Goal: Find specific page/section

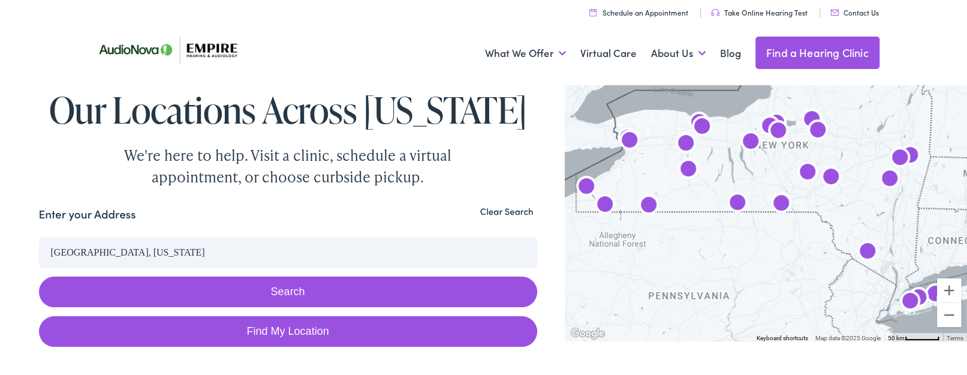
click at [284, 326] on link "Find My Location" at bounding box center [288, 331] width 498 height 31
click at [269, 287] on button "Search" at bounding box center [288, 291] width 498 height 31
click at [506, 208] on button "Clear Search" at bounding box center [507, 211] width 61 height 11
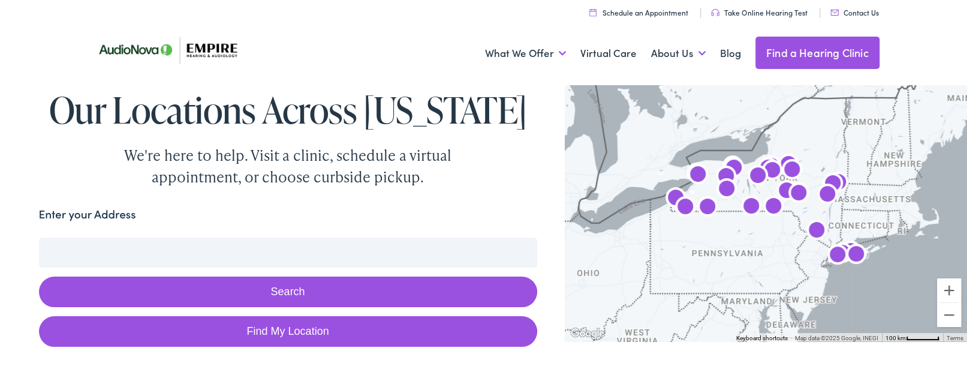
click at [59, 253] on input "Enter your Address" at bounding box center [288, 252] width 498 height 30
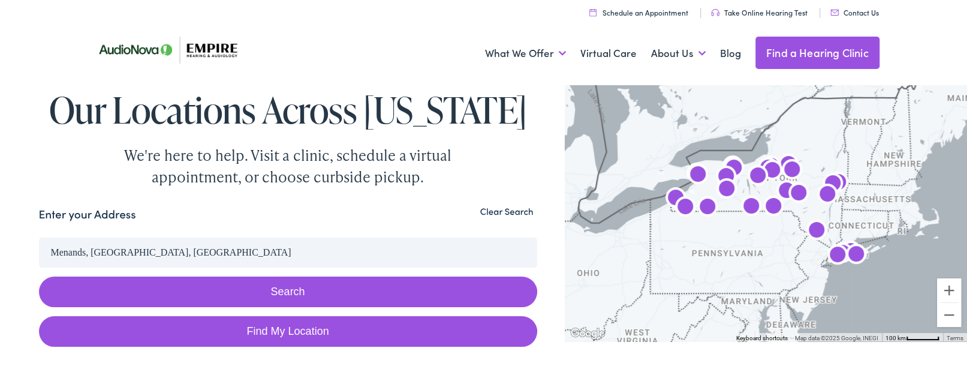
click at [272, 290] on button "Search" at bounding box center [288, 291] width 498 height 31
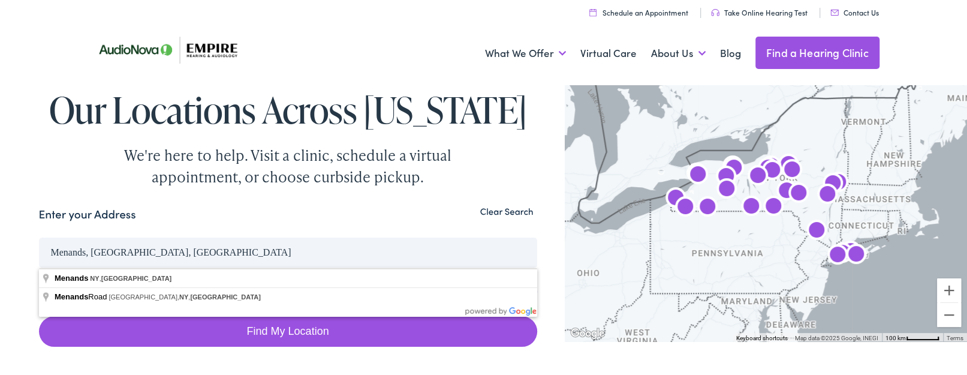
drag, startPoint x: 85, startPoint y: 251, endPoint x: 43, endPoint y: 251, distance: 41.4
click at [43, 251] on input "Menands, [GEOGRAPHIC_DATA], [GEOGRAPHIC_DATA]" at bounding box center [288, 252] width 498 height 30
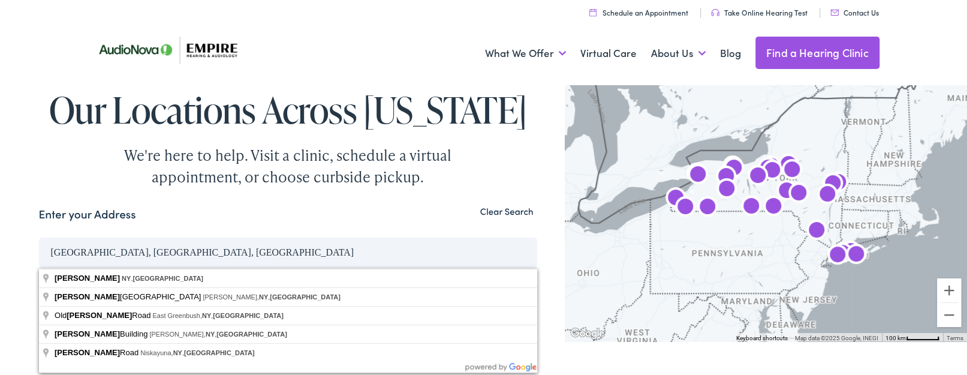
type input "[GEOGRAPHIC_DATA], [GEOGRAPHIC_DATA], [GEOGRAPHIC_DATA]"
click at [39, 276] on button "Search" at bounding box center [288, 291] width 498 height 31
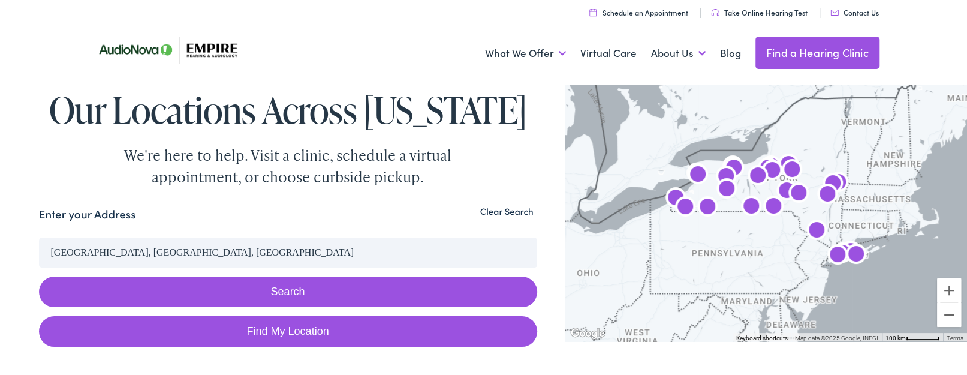
click at [291, 288] on button "Search" at bounding box center [288, 291] width 498 height 31
click at [283, 290] on button "Search" at bounding box center [288, 291] width 498 height 31
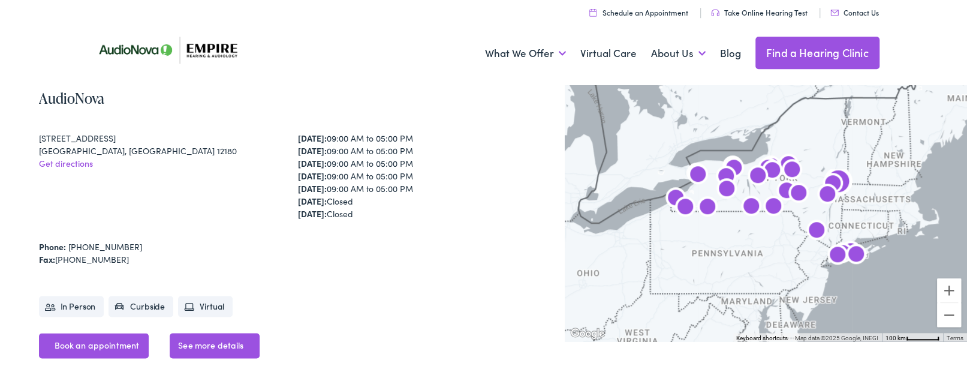
scroll to position [6860, 0]
